Goal: Task Accomplishment & Management: Complete application form

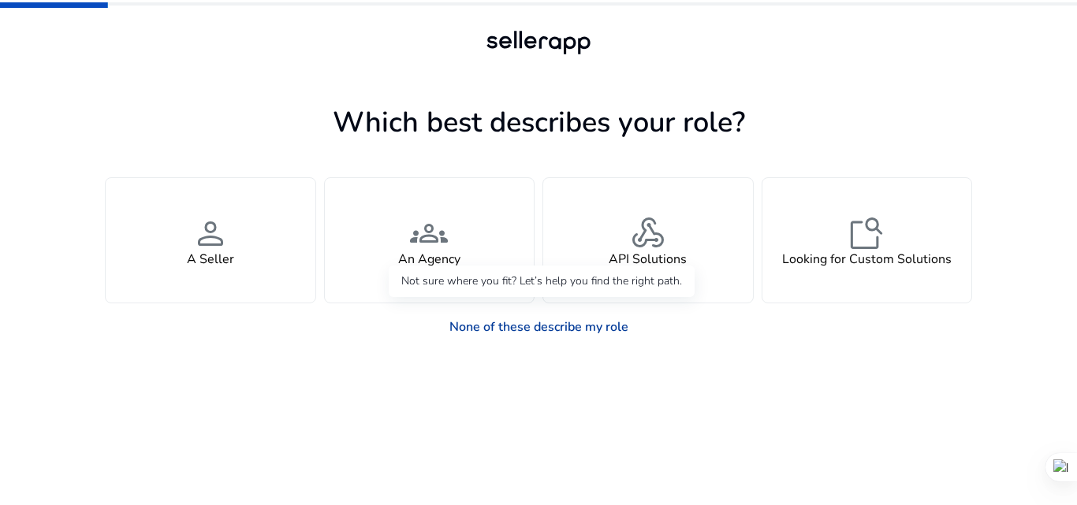
click at [597, 323] on link "None of these describe my role" at bounding box center [539, 327] width 204 height 32
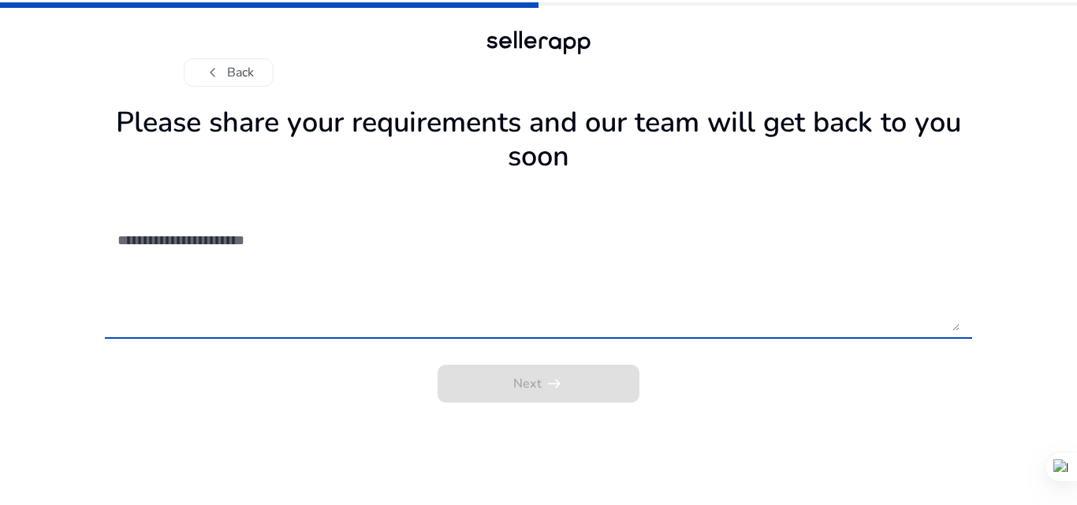
click at [254, 252] on textarea at bounding box center [538, 275] width 842 height 112
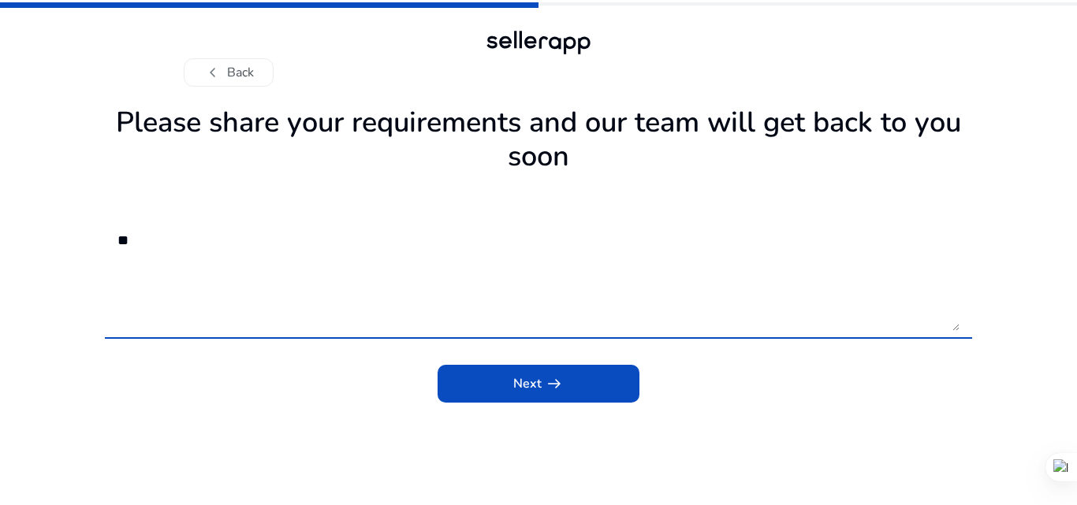
type textarea "*"
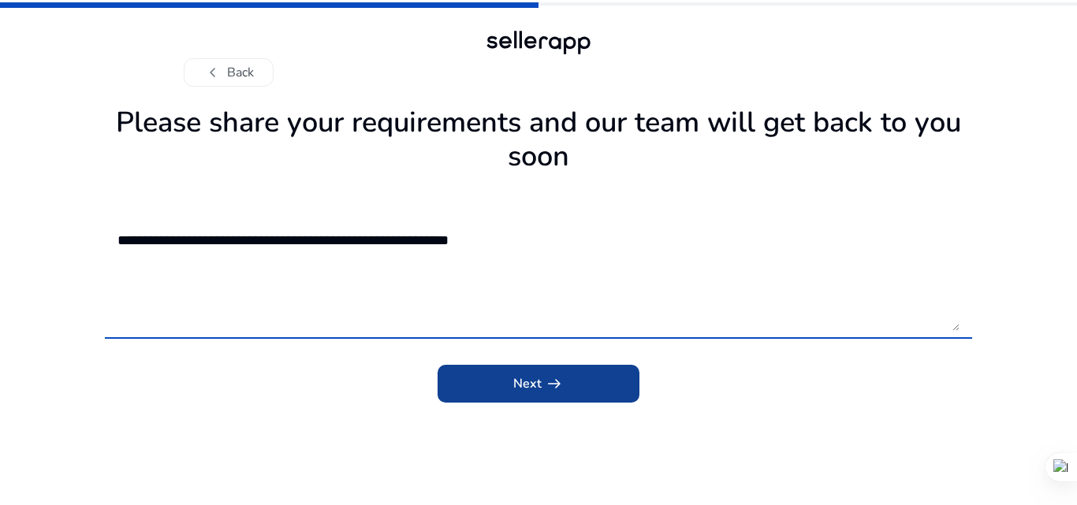
type textarea "**********"
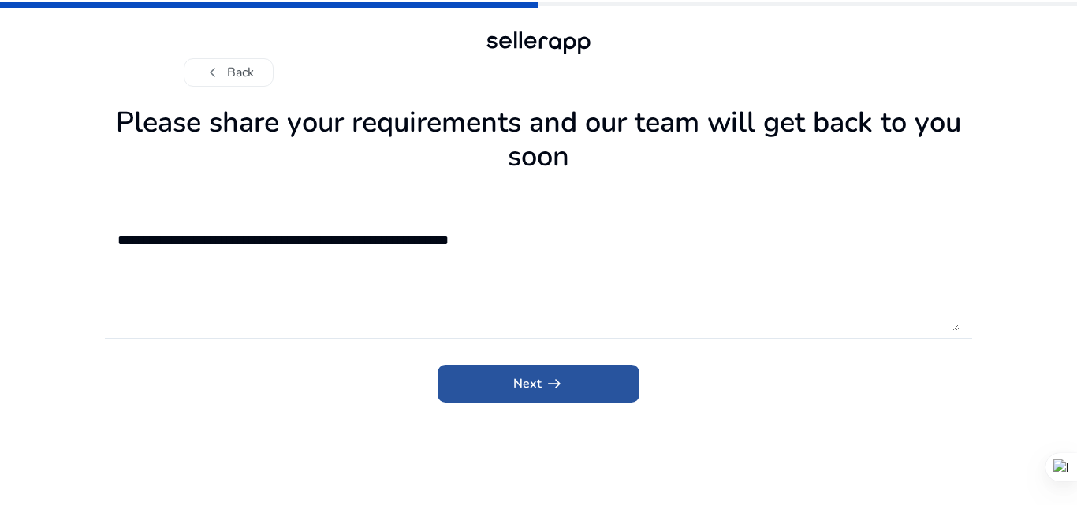
click at [511, 386] on span "submit" at bounding box center [538, 384] width 202 height 38
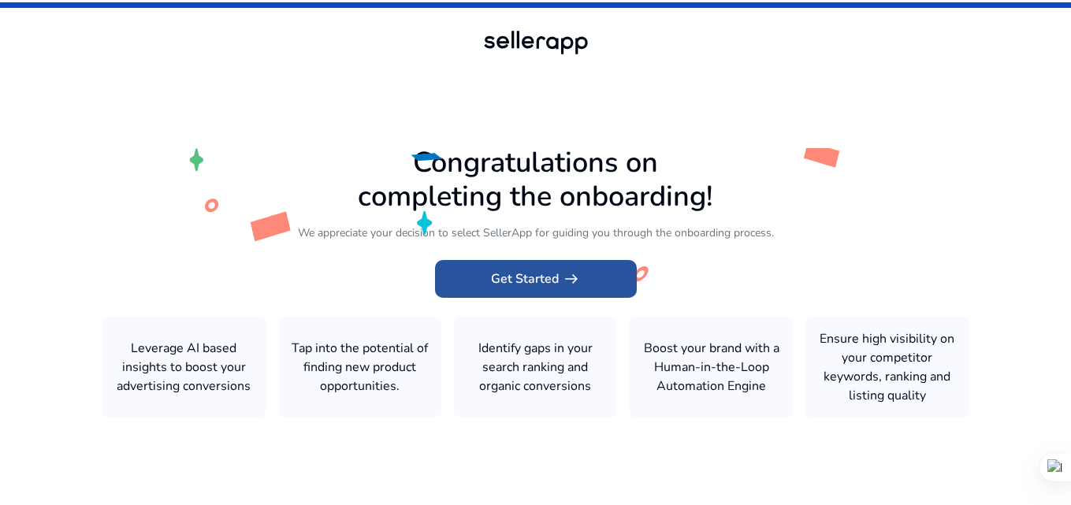
click at [575, 288] on span "arrow_right_alt" at bounding box center [571, 279] width 19 height 19
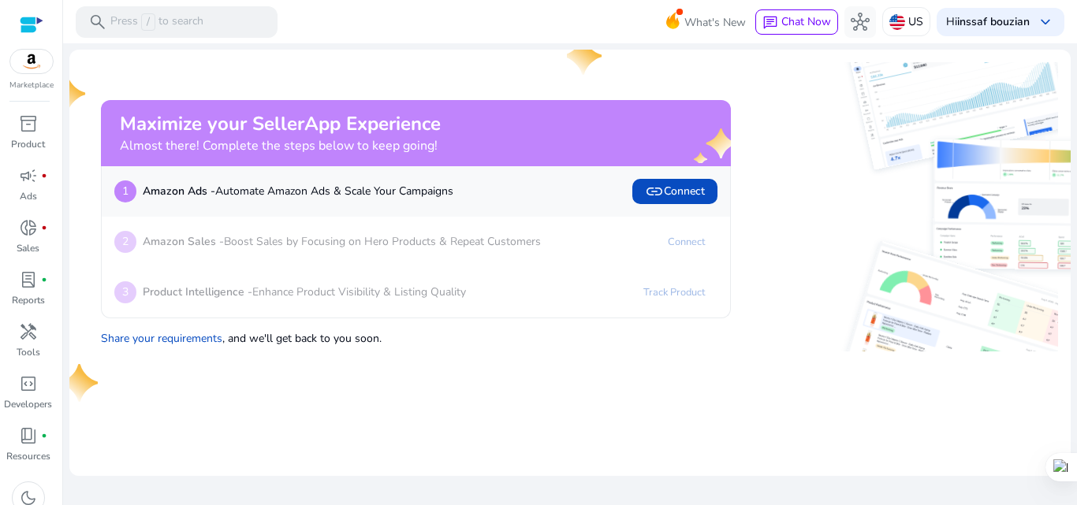
click at [662, 411] on mat-card "Maximize your SellerApp Experience Almost there! Complete the steps below to ke…" at bounding box center [569, 263] width 1001 height 426
click at [653, 190] on span "link" at bounding box center [654, 191] width 19 height 19
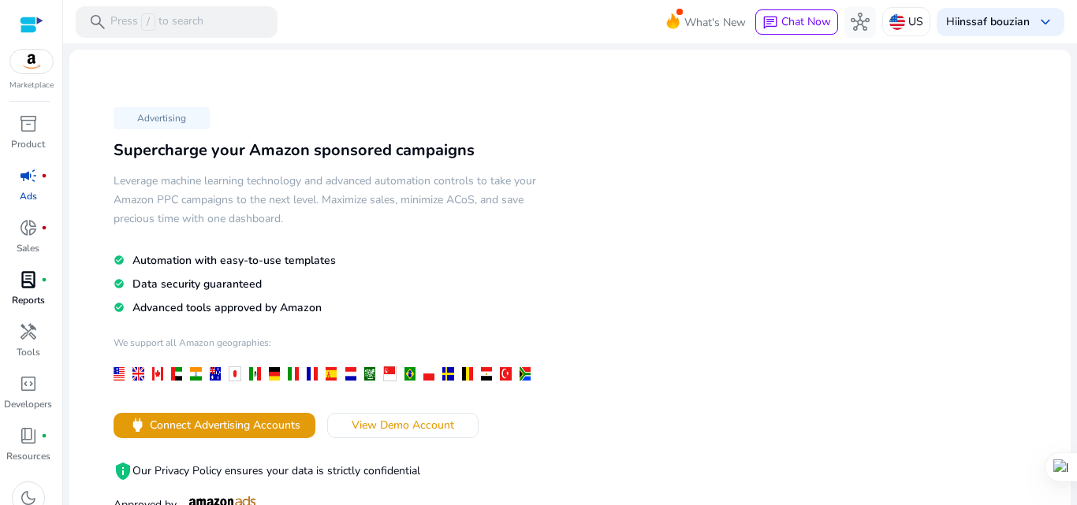
click at [38, 292] on link "lab_profile fiber_manual_record Reports" at bounding box center [28, 293] width 56 height 52
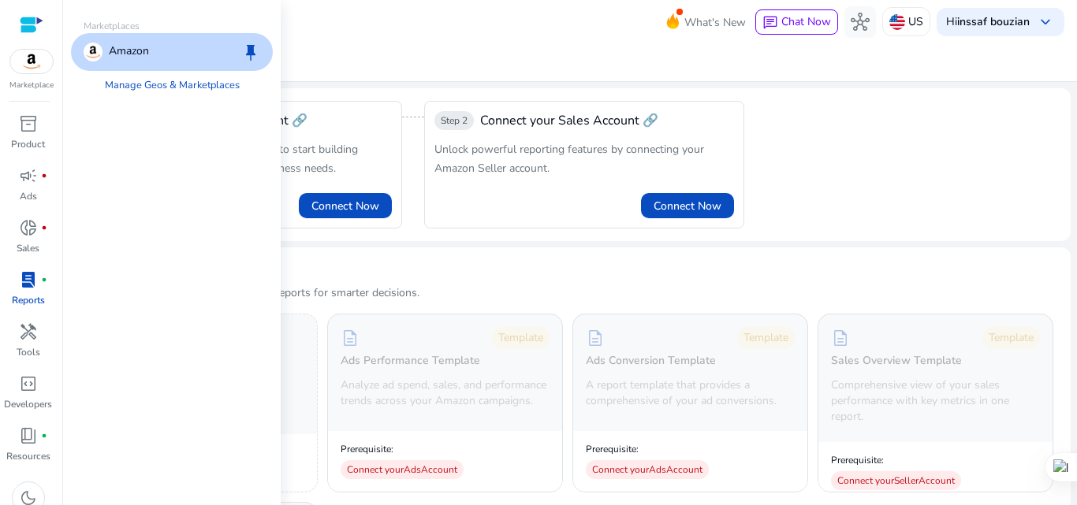
click at [43, 65] on img at bounding box center [31, 62] width 43 height 24
click at [119, 61] on p "Amazon" at bounding box center [129, 52] width 40 height 19
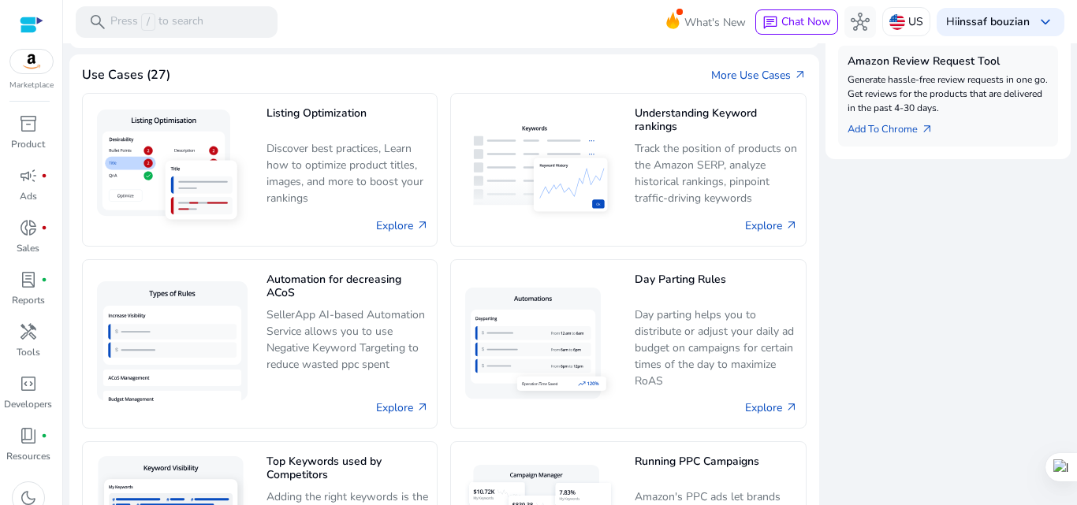
scroll to position [1035, 0]
